Goal: Navigation & Orientation: Find specific page/section

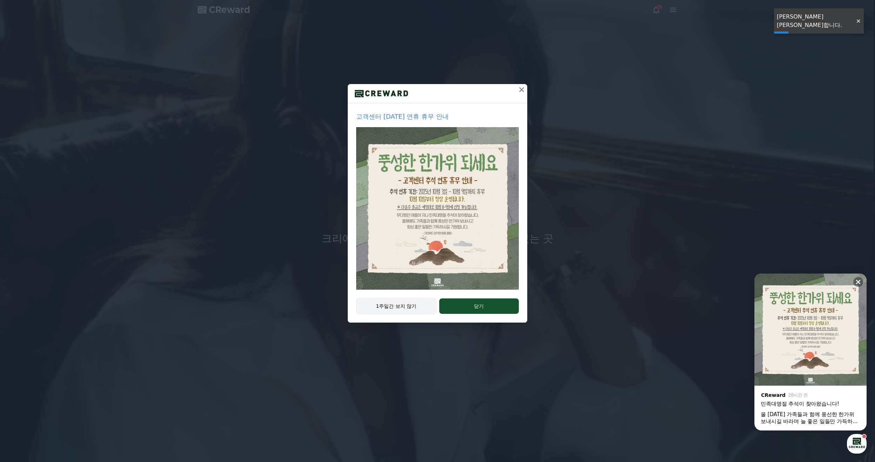
click at [408, 303] on button "1주일간 보지 않기" at bounding box center [396, 306] width 80 height 16
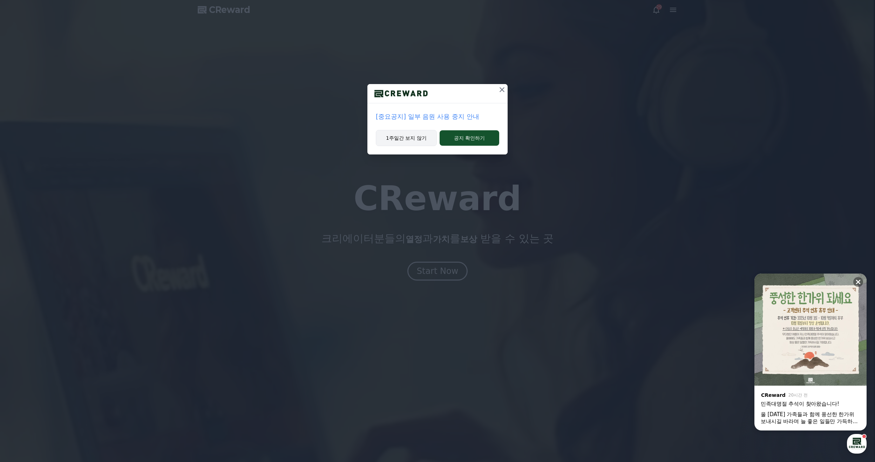
click at [411, 137] on button "1주일간 보지 않기" at bounding box center [406, 138] width 61 height 16
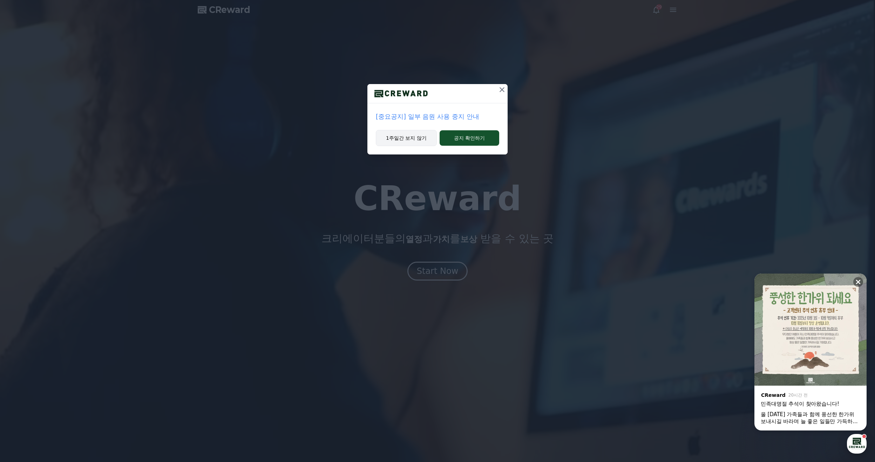
click at [411, 138] on button "1주일간 보지 않기" at bounding box center [406, 138] width 61 height 16
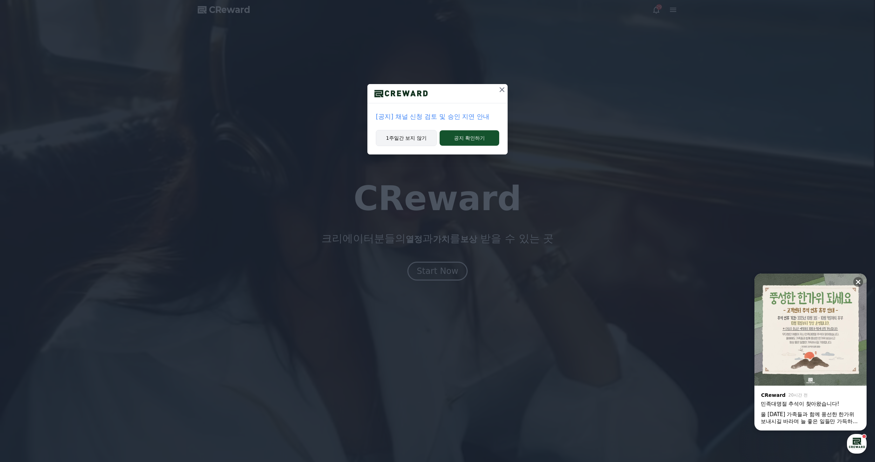
click at [411, 138] on button "1주일간 보지 않기" at bounding box center [406, 138] width 61 height 16
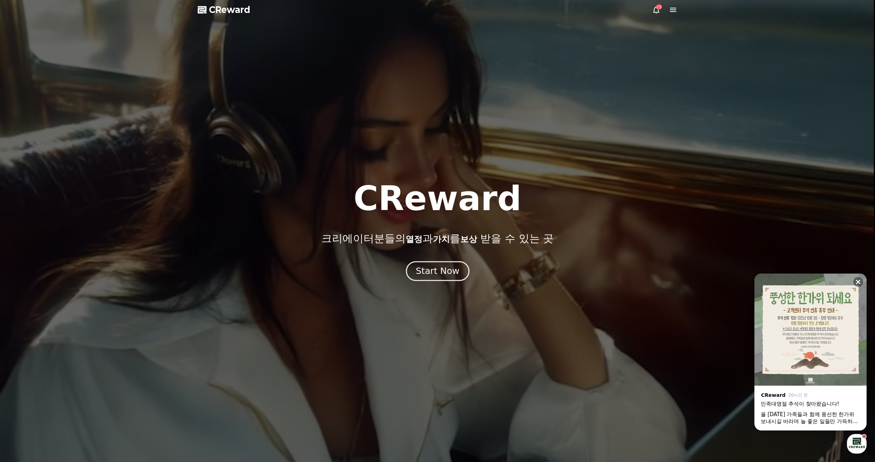
click at [457, 278] on button "Start Now" at bounding box center [436, 271] width 63 height 20
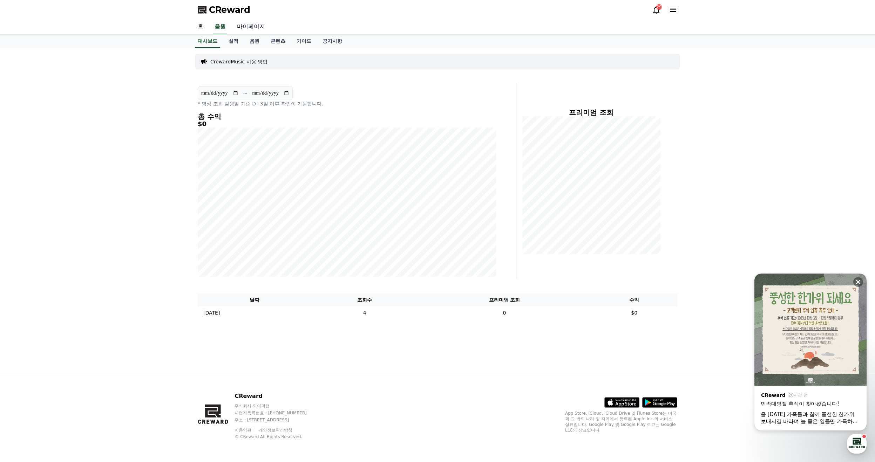
click at [247, 29] on link "마이페이지" at bounding box center [250, 27] width 39 height 15
select select "**********"
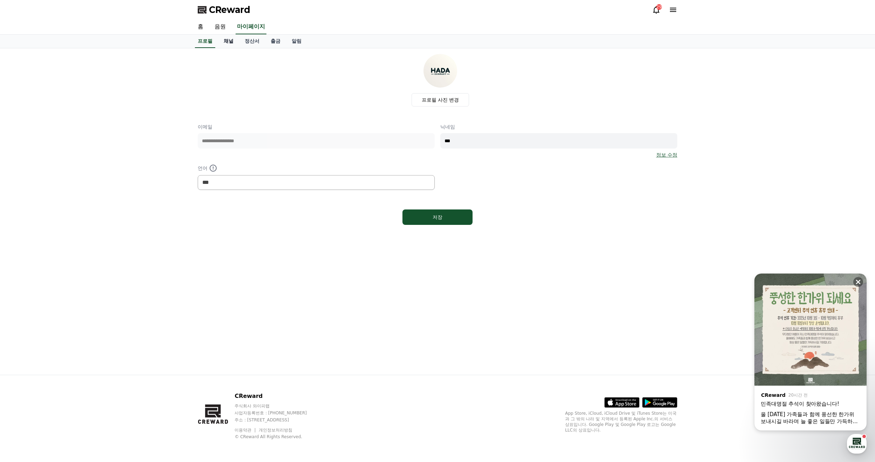
click at [233, 43] on link "채널" at bounding box center [228, 41] width 21 height 13
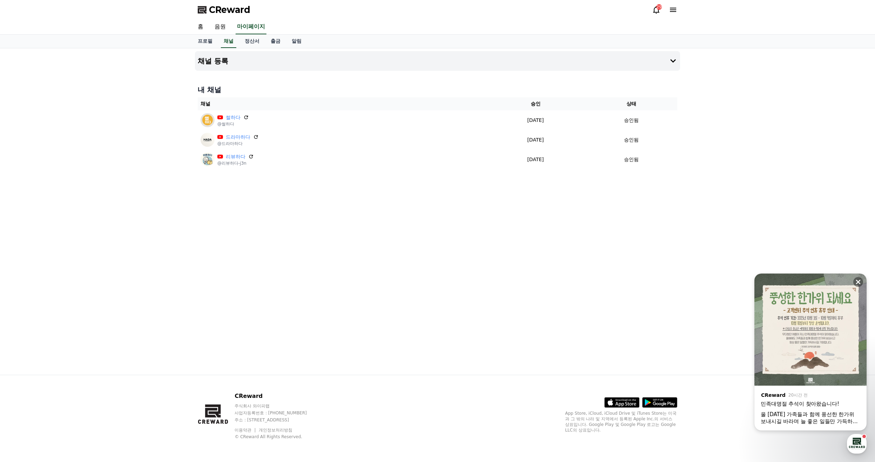
click at [657, 11] on icon at bounding box center [656, 10] width 8 height 8
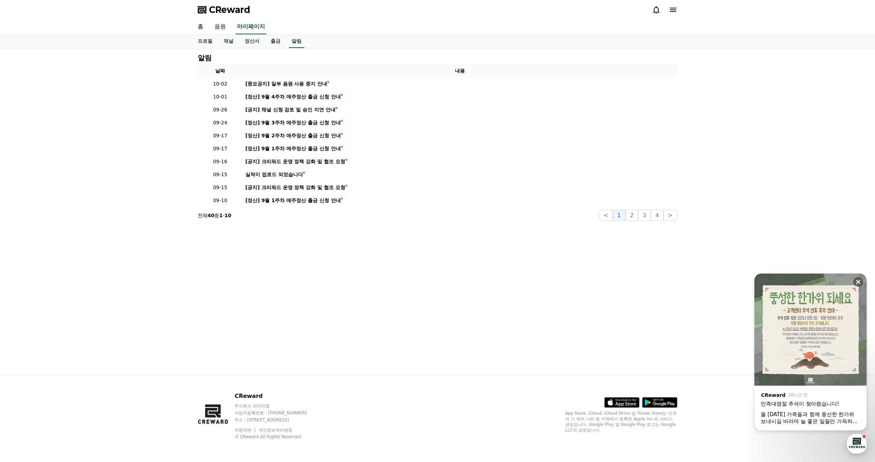
click at [657, 11] on icon at bounding box center [656, 10] width 8 height 8
click at [678, 13] on div "CReward" at bounding box center [437, 10] width 491 height 20
click at [672, 13] on icon at bounding box center [673, 10] width 8 height 8
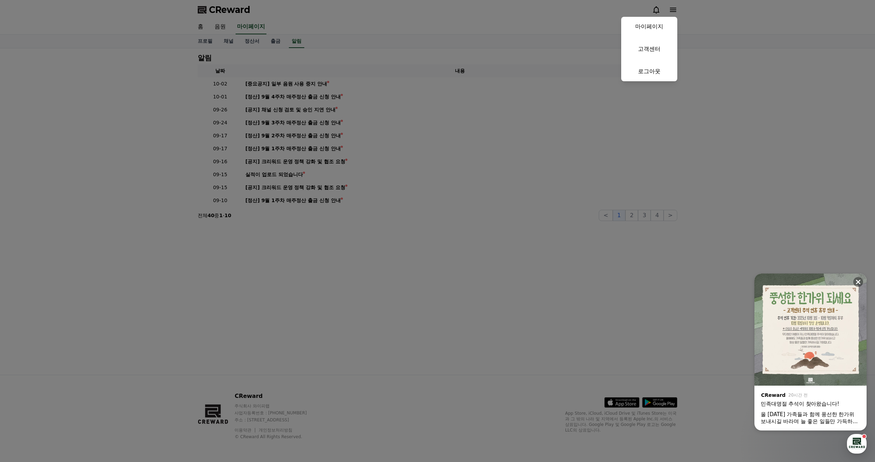
click at [239, 11] on button "close" at bounding box center [437, 231] width 875 height 462
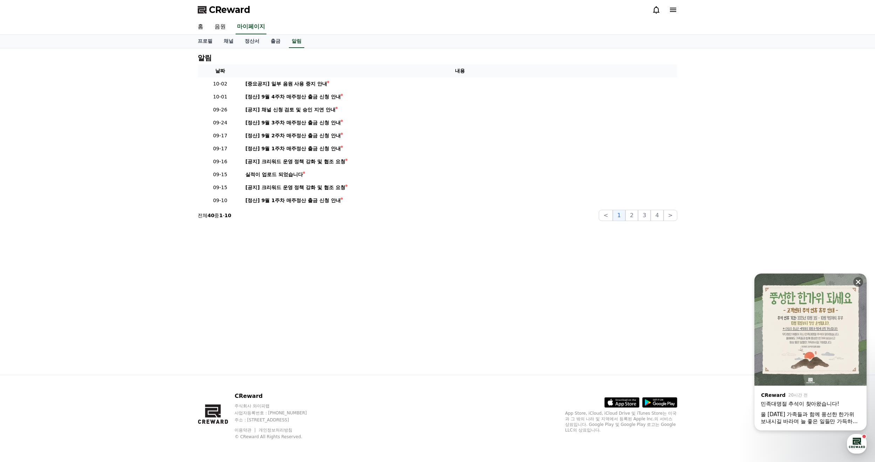
click at [221, 7] on span "CReward" at bounding box center [229, 9] width 41 height 11
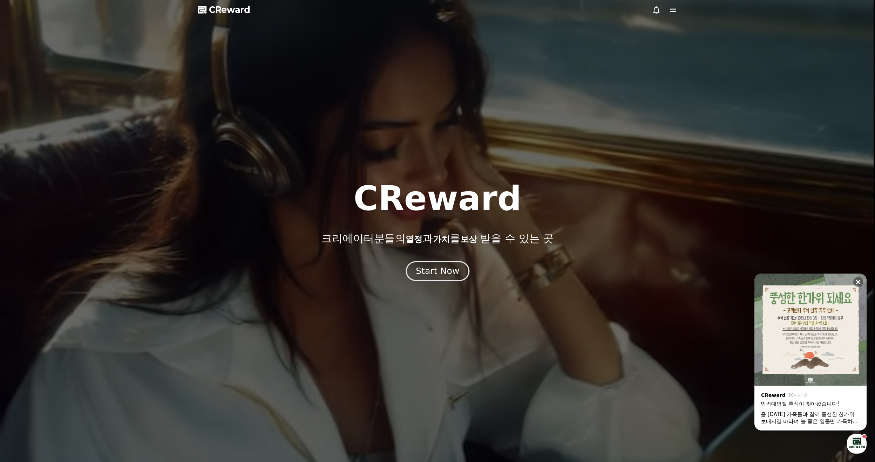
click at [433, 278] on button "Start Now" at bounding box center [436, 271] width 63 height 20
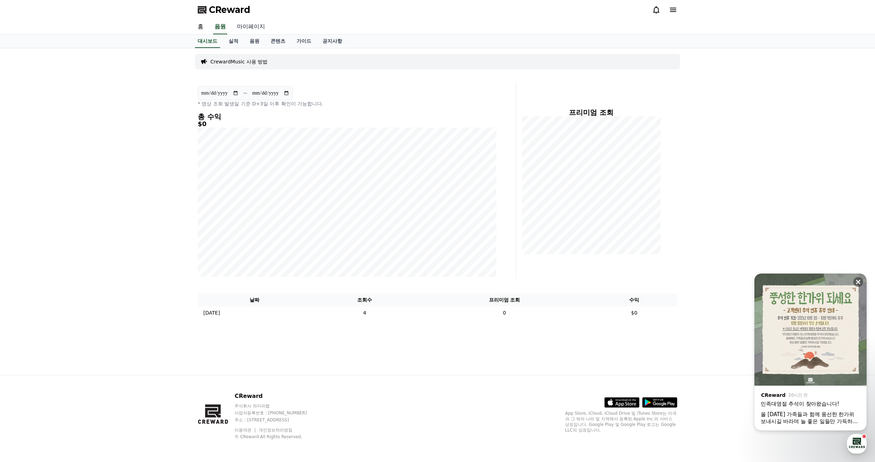
click at [264, 28] on link "마이페이지" at bounding box center [250, 27] width 39 height 15
select select "**********"
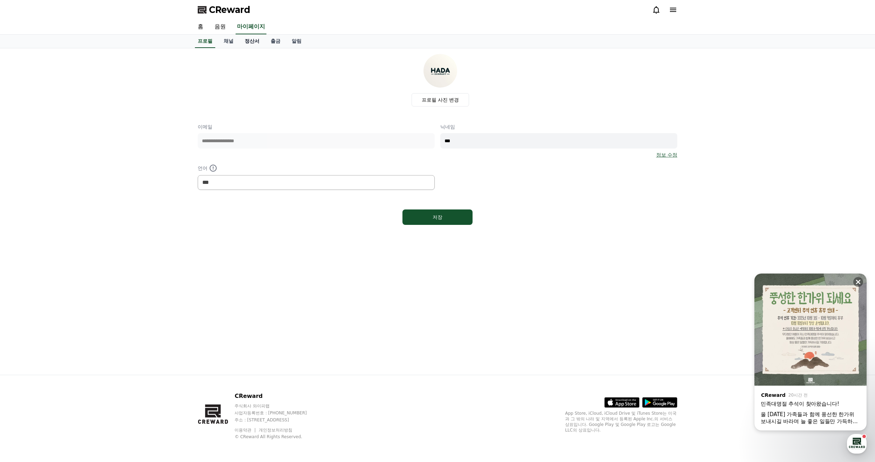
click at [254, 41] on link "정산서" at bounding box center [252, 41] width 26 height 13
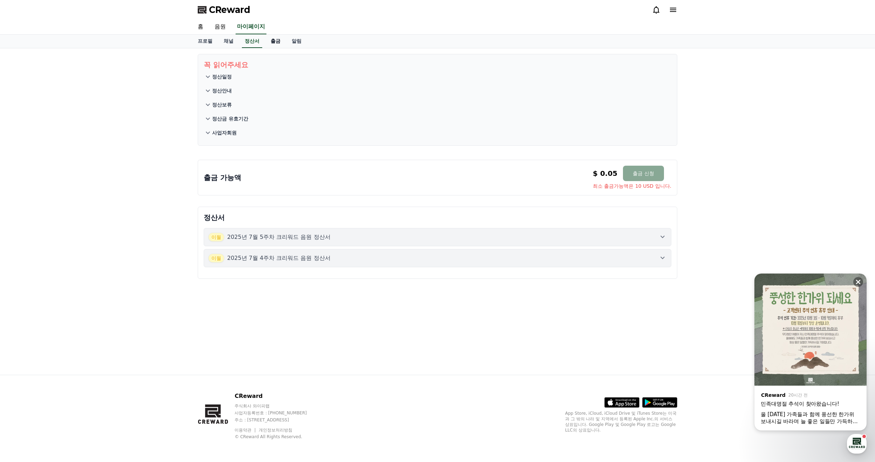
click at [273, 43] on link "출금" at bounding box center [275, 41] width 21 height 13
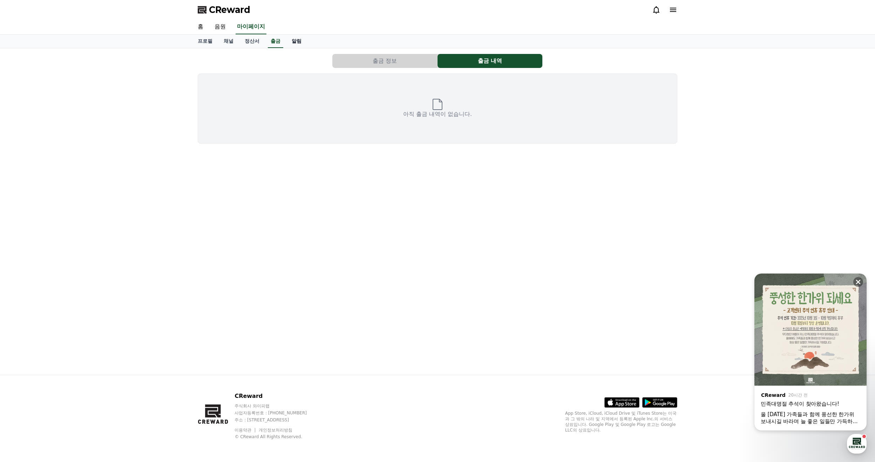
click at [291, 43] on link "알림" at bounding box center [296, 41] width 21 height 13
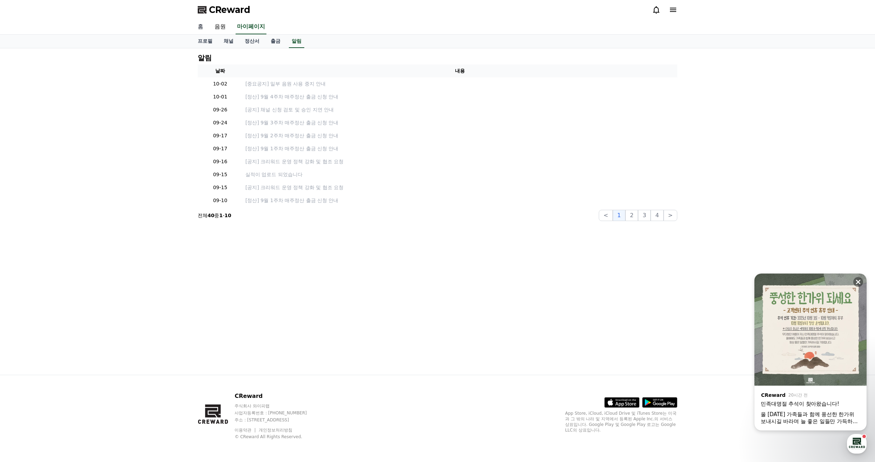
click at [200, 28] on link "홈" at bounding box center [200, 27] width 17 height 15
